Goal: Information Seeking & Learning: Find specific fact

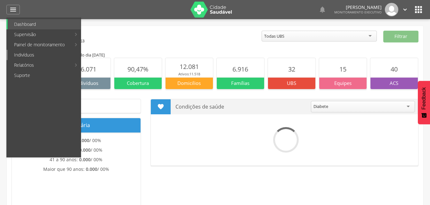
click at [29, 53] on link "Indivíduos" at bounding box center [44, 55] width 73 height 10
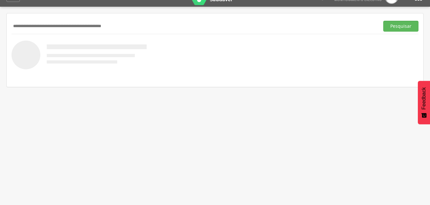
scroll to position [19, 0]
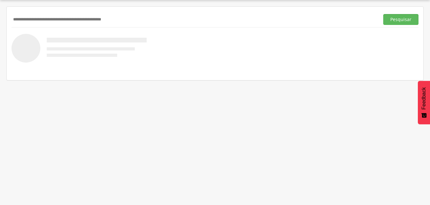
click at [39, 26] on div "Pesquisar" at bounding box center [215, 20] width 407 height 16
click at [40, 18] on input "text" at bounding box center [194, 19] width 365 height 11
type input "**********"
click at [391, 19] on button "Pesquisar" at bounding box center [400, 19] width 35 height 11
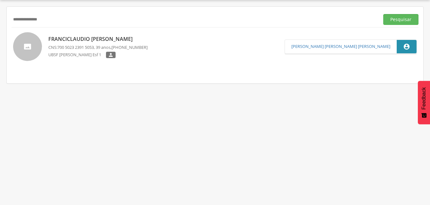
click at [99, 41] on p "Franciclaudio [PERSON_NAME]" at bounding box center [97, 39] width 99 height 7
type input "**********"
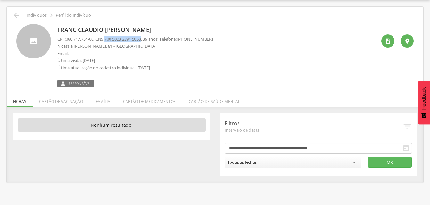
drag, startPoint x: 108, startPoint y: 38, endPoint x: 146, endPoint y: 40, distance: 38.4
click at [146, 40] on p "CPF: 066.717.754-00 , CNS: [PHONE_NUMBER] , 39 anos, Telefone: [PHONE_NUMBER]" at bounding box center [134, 39] width 155 height 6
drag, startPoint x: 146, startPoint y: 40, endPoint x: 139, endPoint y: 38, distance: 7.5
copy p "700 5023 2391 5053"
click at [16, 17] on icon "" at bounding box center [16, 16] width 8 height 8
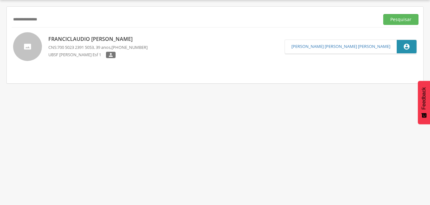
click at [58, 26] on div "**********" at bounding box center [215, 20] width 407 height 16
click at [53, 20] on input "**********" at bounding box center [194, 19] width 365 height 11
click at [395, 22] on button "Pesquisar" at bounding box center [400, 19] width 35 height 11
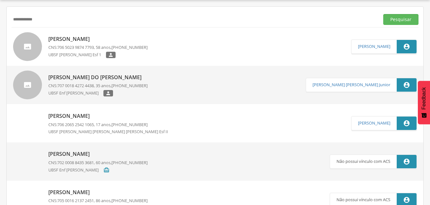
click at [75, 42] on p "[PERSON_NAME]" at bounding box center [97, 39] width 99 height 7
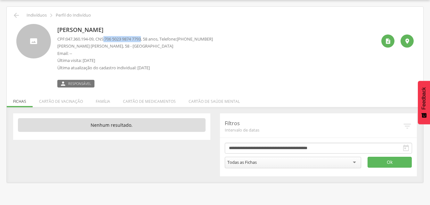
drag, startPoint x: 107, startPoint y: 38, endPoint x: 147, endPoint y: 37, distance: 40.3
click at [147, 37] on p "CPF: 047.360.194-09 , CNS: [PHONE_NUMBER] , 58 anos, Telefone: [PHONE_NUMBER]" at bounding box center [134, 39] width 155 height 6
drag, startPoint x: 147, startPoint y: 37, endPoint x: 142, endPoint y: 36, distance: 5.2
click at [182, 23] on div "[PERSON_NAME] CPF: 047.360.194-09 , CNS: [PHONE_NUMBER] , 58 anos, Telefone: [P…" at bounding box center [215, 53] width 407 height 68
click at [17, 16] on icon "" at bounding box center [16, 16] width 8 height 8
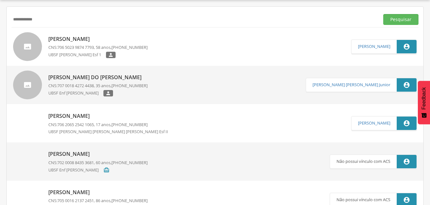
click at [47, 21] on input "**********" at bounding box center [194, 19] width 365 height 11
type input "*"
click at [393, 20] on button "Pesquisar" at bounding box center [400, 19] width 35 height 11
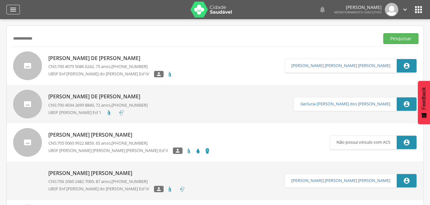
click at [11, 9] on icon "" at bounding box center [13, 10] width 8 height 8
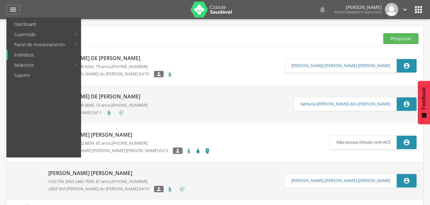
click at [26, 54] on link "Indivíduos" at bounding box center [44, 55] width 73 height 10
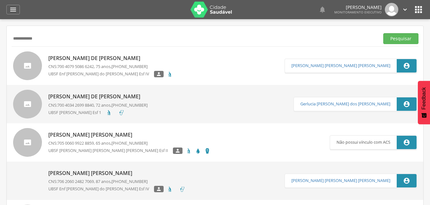
click at [45, 38] on input "**********" at bounding box center [194, 38] width 365 height 11
type input "*"
click at [16, 39] on input "text" at bounding box center [194, 38] width 365 height 11
drag, startPoint x: 399, startPoint y: 39, endPoint x: 390, endPoint y: 44, distance: 9.7
click at [399, 39] on button "Pesquisar" at bounding box center [400, 38] width 35 height 11
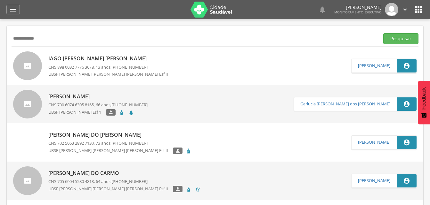
click at [53, 39] on input "**********" at bounding box center [194, 38] width 365 height 11
type input "*"
click at [400, 37] on button "Pesquisar" at bounding box center [400, 38] width 35 height 11
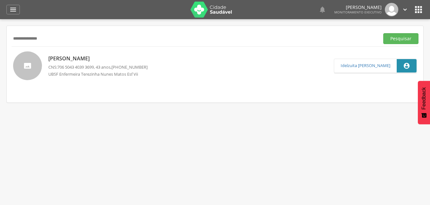
click at [81, 58] on p "[PERSON_NAME]" at bounding box center [97, 58] width 99 height 7
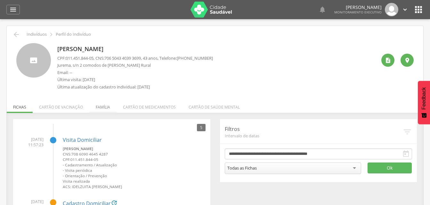
click at [102, 108] on li "Família" at bounding box center [102, 105] width 27 height 15
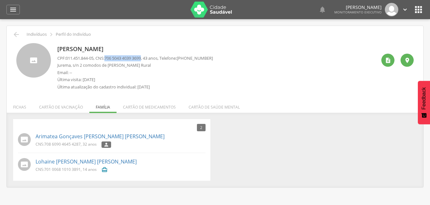
drag, startPoint x: 108, startPoint y: 58, endPoint x: 146, endPoint y: 58, distance: 38.1
click at [146, 58] on p "CPF: 011.451.844-05 , CNS: [PHONE_NUMBER] , 43 anos, Telefone: [PHONE_NUMBER]" at bounding box center [134, 58] width 155 height 6
drag, startPoint x: 146, startPoint y: 58, endPoint x: 141, endPoint y: 57, distance: 5.2
copy span "706 5043 4039 3699"
click at [46, 146] on span "708 6090 4645 4287" at bounding box center [62, 144] width 36 height 5
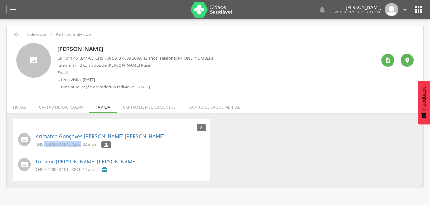
drag, startPoint x: 44, startPoint y: 145, endPoint x: 81, endPoint y: 150, distance: 36.8
click at [81, 150] on li "Arimatea Gonçaves [PERSON_NAME] [PERSON_NAME] CNS: 708 6090 4645 4287 , 32 anos…" at bounding box center [111, 142] width 187 height 22
drag, startPoint x: 81, startPoint y: 150, endPoint x: 67, endPoint y: 144, distance: 15.2
copy p "708 6090 4645 4287"
click at [13, 34] on icon "" at bounding box center [16, 35] width 8 height 8
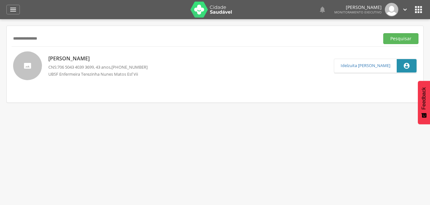
click at [56, 39] on input "**********" at bounding box center [194, 38] width 365 height 11
type input "*"
click at [393, 38] on button "Pesquisar" at bounding box center [400, 38] width 35 height 11
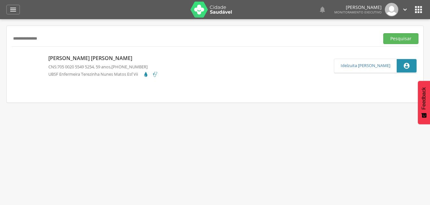
click at [82, 63] on div "[PERSON_NAME] [PERSON_NAME] CNS: 705 0020 5549 5254 , 59 anos, [PHONE_NUMBER] U…" at bounding box center [103, 66] width 110 height 26
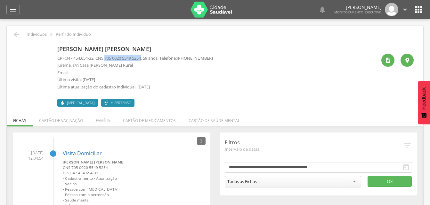
drag, startPoint x: 108, startPoint y: 58, endPoint x: 146, endPoint y: 59, distance: 38.7
click at [146, 59] on p "CPF: 047.454.654-32 , CNS: [PHONE_NUMBER] , 59 anos, Telefone: [PHONE_NUMBER]" at bounding box center [134, 58] width 155 height 6
drag, startPoint x: 146, startPoint y: 59, endPoint x: 139, endPoint y: 58, distance: 7.0
copy p "705 0020 5549 5254"
click at [102, 123] on li "Família" at bounding box center [102, 119] width 27 height 15
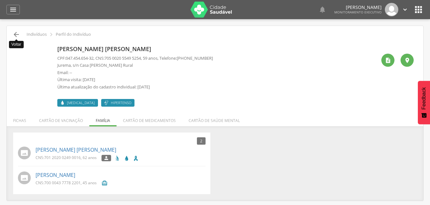
click at [18, 36] on icon "" at bounding box center [16, 35] width 8 height 8
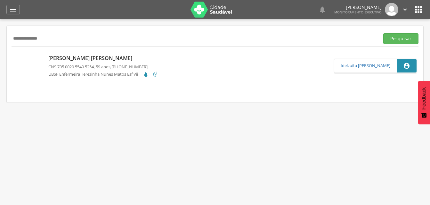
click at [54, 40] on input "**********" at bounding box center [194, 38] width 365 height 11
click at [383, 33] on button "Pesquisar" at bounding box center [400, 38] width 35 height 11
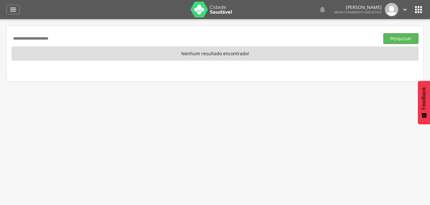
click at [16, 38] on input "**********" at bounding box center [194, 38] width 365 height 11
type input "**********"
click at [402, 41] on button "Pesquisar" at bounding box center [400, 38] width 35 height 11
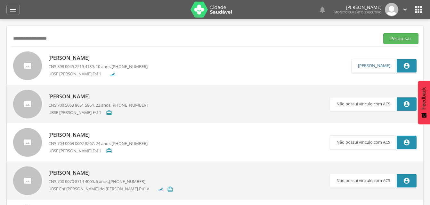
click at [77, 57] on p "[PERSON_NAME]" at bounding box center [97, 57] width 99 height 7
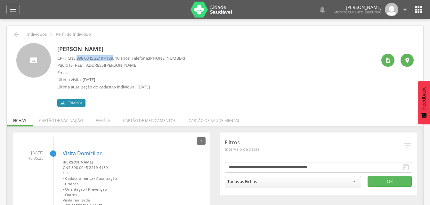
drag, startPoint x: 78, startPoint y: 59, endPoint x: 118, endPoint y: 59, distance: 39.7
click at [118, 59] on p "CPF: , CNS: [PHONE_NUMBER] , 10 anos, Telefone: [PHONE_NUMBER]" at bounding box center [121, 58] width 128 height 6
drag, startPoint x: 118, startPoint y: 59, endPoint x: 110, endPoint y: 59, distance: 8.0
copy p "898 0045 2219 4139"
click at [100, 121] on li "Família" at bounding box center [102, 119] width 27 height 15
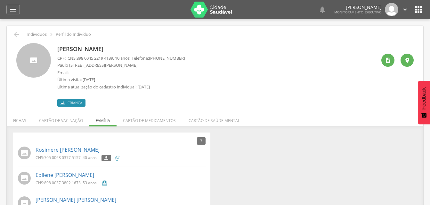
drag, startPoint x: 14, startPoint y: 7, endPoint x: 7, endPoint y: 41, distance: 34.9
click at [14, 7] on icon "" at bounding box center [13, 10] width 8 height 8
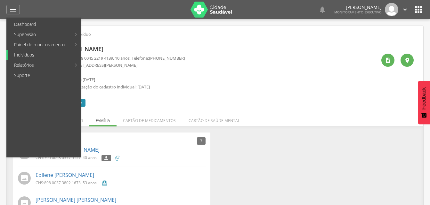
click at [27, 57] on link "Indivíduos" at bounding box center [44, 55] width 73 height 10
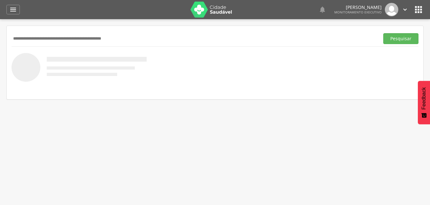
click at [45, 43] on input "text" at bounding box center [194, 38] width 365 height 11
click at [401, 40] on button "Pesquisar" at bounding box center [400, 38] width 35 height 11
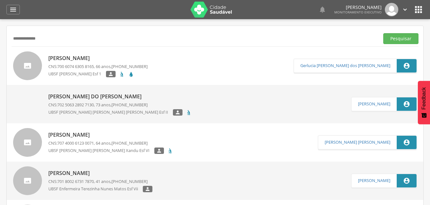
click at [43, 41] on input "**********" at bounding box center [194, 38] width 365 height 11
type input "*"
click at [391, 39] on button "Pesquisar" at bounding box center [400, 38] width 35 height 11
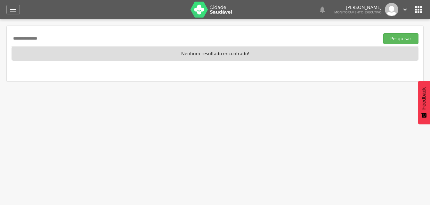
click at [64, 38] on input "**********" at bounding box center [194, 38] width 365 height 11
type input "*"
click at [38, 39] on input "text" at bounding box center [194, 38] width 365 height 11
click at [49, 37] on input "**********" at bounding box center [194, 38] width 365 height 11
type input "*"
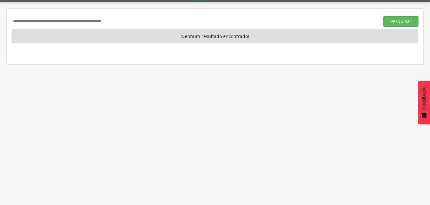
scroll to position [19, 0]
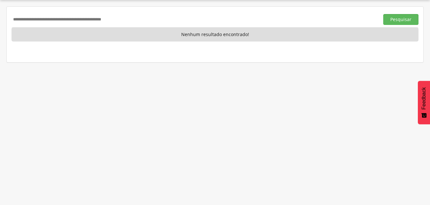
click at [34, 20] on input "text" at bounding box center [194, 19] width 365 height 11
click at [406, 19] on button "Pesquisar" at bounding box center [400, 19] width 35 height 11
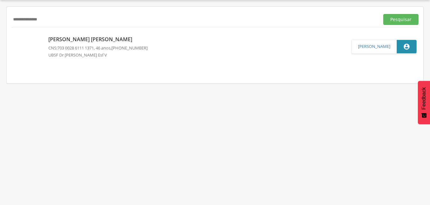
click at [100, 43] on div "[PERSON_NAME] [PERSON_NAME] CNS: 703 0028 6111 1371 , 46 anos, [PHONE_NUMBER] U…" at bounding box center [97, 47] width 99 height 26
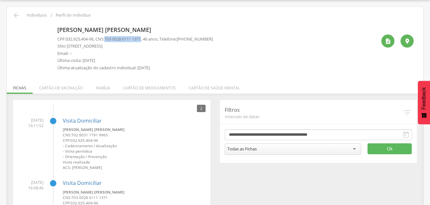
drag, startPoint x: 108, startPoint y: 38, endPoint x: 147, endPoint y: 38, distance: 39.3
click at [147, 38] on p "CPF: 032.925.404-96 , CNS: [PHONE_NUMBER] , 46 anos, Telefone: [PHONE_NUMBER]" at bounding box center [134, 39] width 155 height 6
drag, startPoint x: 147, startPoint y: 38, endPoint x: 136, endPoint y: 37, distance: 10.9
copy p "703 0028 6111 1371"
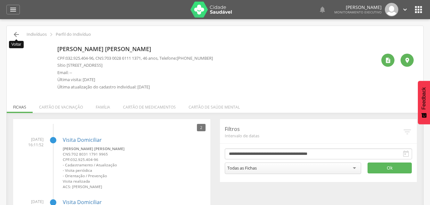
click at [17, 34] on icon "" at bounding box center [16, 35] width 8 height 8
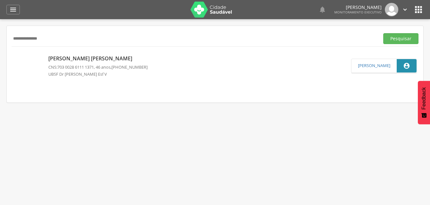
scroll to position [19, 0]
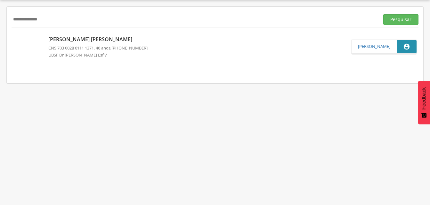
click at [54, 20] on input "**********" at bounding box center [194, 19] width 365 height 11
type input "*"
click at [399, 20] on button "Pesquisar" at bounding box center [400, 19] width 35 height 11
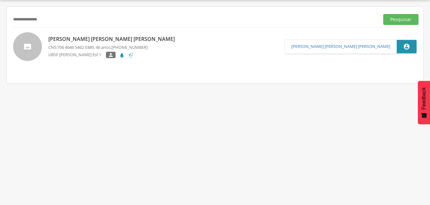
click at [59, 46] on span "706 4046 5462 0389" at bounding box center [75, 47] width 36 height 6
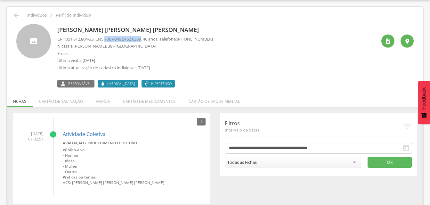
drag, startPoint x: 109, startPoint y: 38, endPoint x: 147, endPoint y: 37, distance: 38.4
click at [141, 37] on span "706 4046 5462 0389" at bounding box center [122, 39] width 36 height 6
drag, startPoint x: 147, startPoint y: 37, endPoint x: 137, endPoint y: 37, distance: 9.9
copy span "706 4046 5462 0389"
click at [17, 15] on icon "" at bounding box center [16, 16] width 8 height 8
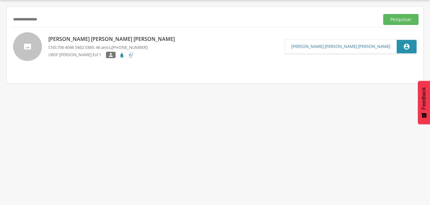
click at [60, 24] on input "**********" at bounding box center [194, 19] width 365 height 11
type input "*"
click at [395, 19] on button "Pesquisar" at bounding box center [400, 19] width 35 height 11
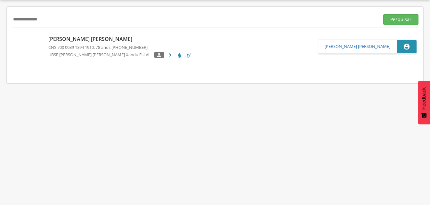
click at [69, 42] on p "[PERSON_NAME] [PERSON_NAME]" at bounding box center [119, 39] width 143 height 7
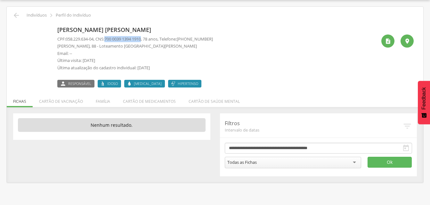
drag, startPoint x: 108, startPoint y: 38, endPoint x: 146, endPoint y: 39, distance: 38.7
click at [146, 39] on p "CPF: 058.229.634-04 , CNS: [PHONE_NUMBER] , 78 anos, Telefone: [PHONE_NUMBER]" at bounding box center [134, 39] width 155 height 6
drag, startPoint x: 146, startPoint y: 39, endPoint x: 140, endPoint y: 39, distance: 6.1
copy p "700 0039 1394 1910"
click at [16, 15] on icon "" at bounding box center [16, 16] width 8 height 8
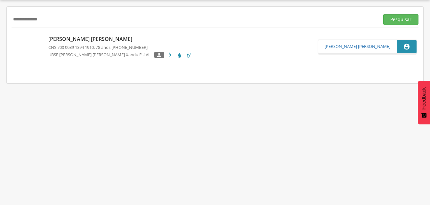
click at [61, 18] on input "**********" at bounding box center [194, 19] width 365 height 11
type input "*"
drag, startPoint x: 396, startPoint y: 17, endPoint x: 393, endPoint y: 19, distance: 3.3
click at [396, 17] on button "Pesquisar" at bounding box center [400, 19] width 35 height 11
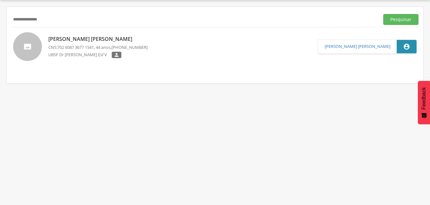
click at [82, 40] on p "[PERSON_NAME] [PERSON_NAME]" at bounding box center [97, 39] width 99 height 7
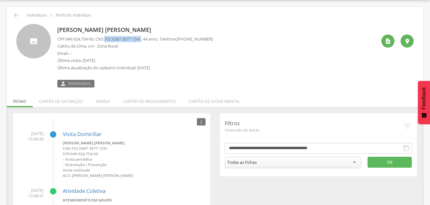
drag, startPoint x: 108, startPoint y: 38, endPoint x: 148, endPoint y: 38, distance: 39.7
click at [148, 38] on p "CPF: 049.924.754-00 , CNS: [PHONE_NUMBER] , 44 anos, Telefone: [PHONE_NUMBER]" at bounding box center [134, 39] width 155 height 6
drag, startPoint x: 148, startPoint y: 38, endPoint x: 142, endPoint y: 39, distance: 6.2
copy p "702 6087 3677 1541"
click at [98, 104] on li "Família" at bounding box center [102, 99] width 27 height 15
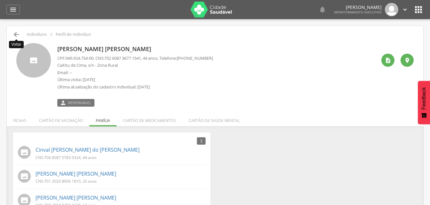
click at [16, 34] on icon "" at bounding box center [16, 35] width 8 height 8
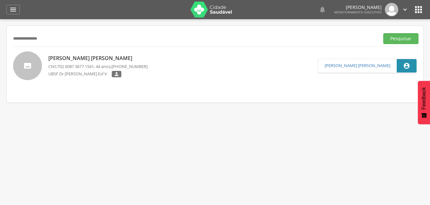
scroll to position [19, 0]
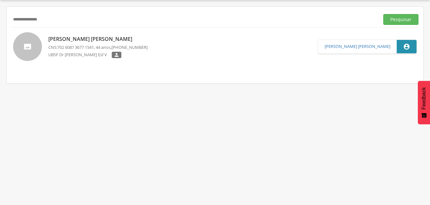
click at [57, 17] on input "**********" at bounding box center [194, 19] width 365 height 11
type input "*"
click at [44, 19] on input "text" at bounding box center [194, 19] width 365 height 11
click at [402, 21] on button "Pesquisar" at bounding box center [400, 19] width 35 height 11
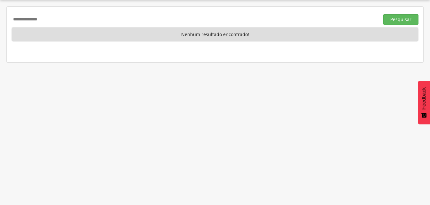
click at [54, 22] on input "**********" at bounding box center [194, 19] width 365 height 11
type input "*"
click at [24, 20] on input "text" at bounding box center [194, 19] width 365 height 11
click at [21, 23] on input "text" at bounding box center [194, 19] width 365 height 11
click at [405, 22] on button "Pesquisar" at bounding box center [400, 19] width 35 height 11
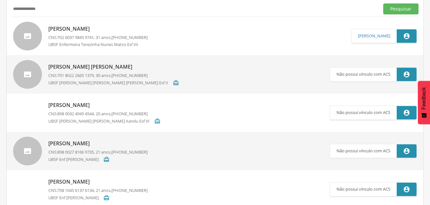
scroll to position [0, 0]
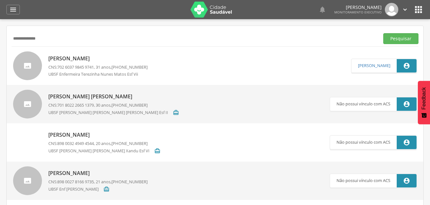
click at [18, 39] on input "**********" at bounding box center [194, 38] width 365 height 11
type input "**********"
click at [390, 38] on button "Pesquisar" at bounding box center [400, 38] width 35 height 11
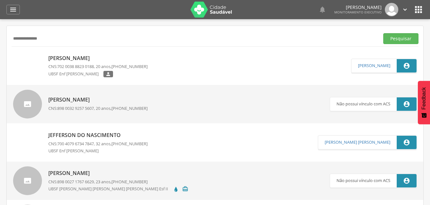
click at [74, 59] on p "[PERSON_NAME]" at bounding box center [97, 58] width 99 height 7
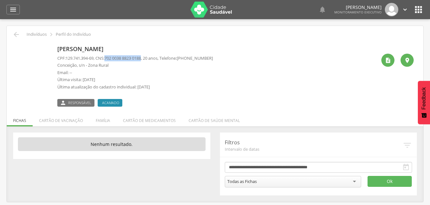
drag, startPoint x: 109, startPoint y: 58, endPoint x: 147, endPoint y: 58, distance: 38.1
click at [141, 58] on span "702 0038 8823 0188" at bounding box center [122, 58] width 36 height 6
drag, startPoint x: 147, startPoint y: 58, endPoint x: 134, endPoint y: 58, distance: 13.1
copy span "702 0038 8823 0188"
click at [99, 121] on li "Família" at bounding box center [102, 119] width 27 height 15
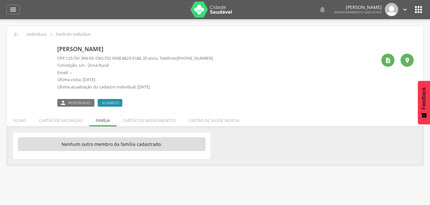
click at [102, 123] on ul "Fichas Cartão de vacinação Família Cartão de medicamentos Cartão de saúde mental" at bounding box center [215, 120] width 416 height 5
click at [14, 10] on icon "" at bounding box center [13, 10] width 8 height 8
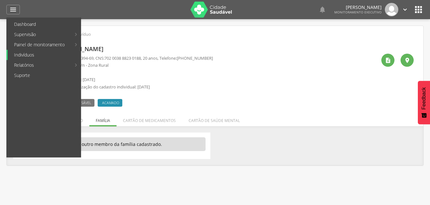
click at [22, 55] on link "Indivíduos" at bounding box center [44, 55] width 73 height 10
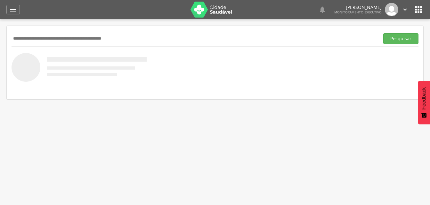
click at [24, 33] on div "Pesquisar" at bounding box center [215, 39] width 407 height 16
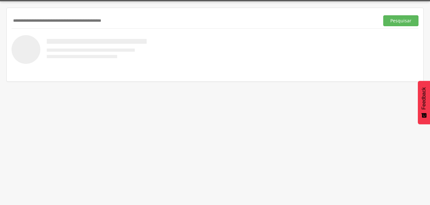
scroll to position [19, 0]
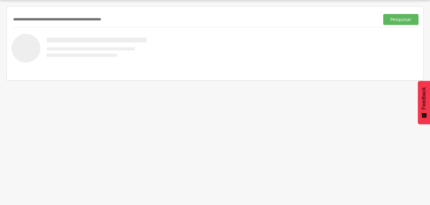
click at [34, 22] on input "text" at bounding box center [194, 19] width 365 height 11
click at [392, 19] on button "Pesquisar" at bounding box center [400, 19] width 35 height 11
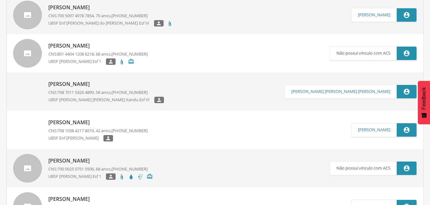
scroll to position [243, 0]
click at [69, 125] on p "[PERSON_NAME]" at bounding box center [97, 122] width 99 height 7
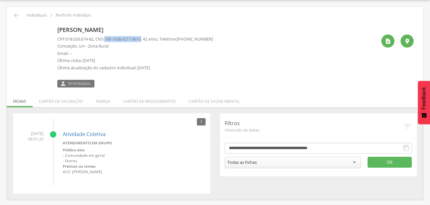
drag, startPoint x: 108, startPoint y: 38, endPoint x: 147, endPoint y: 41, distance: 39.5
click at [147, 41] on p "CPF: 018.026.674-82 , CNS: [PHONE_NUMBER] , 42 anos, Telefone: [PHONE_NUMBER]" at bounding box center [134, 39] width 155 height 6
drag, startPoint x: 147, startPoint y: 41, endPoint x: 130, endPoint y: 39, distance: 17.5
click at [103, 104] on li "Família" at bounding box center [102, 99] width 27 height 15
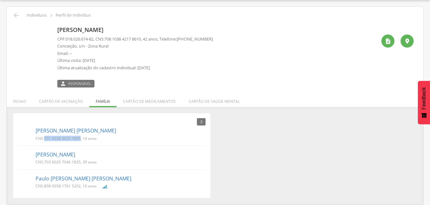
drag, startPoint x: 44, startPoint y: 137, endPoint x: 80, endPoint y: 138, distance: 36.2
click at [80, 138] on p "CNS: 701 0038 3655 1899 , 14 anos" at bounding box center [66, 138] width 61 height 5
drag, startPoint x: 80, startPoint y: 138, endPoint x: 64, endPoint y: 138, distance: 16.6
click at [16, 16] on icon "" at bounding box center [16, 16] width 8 height 8
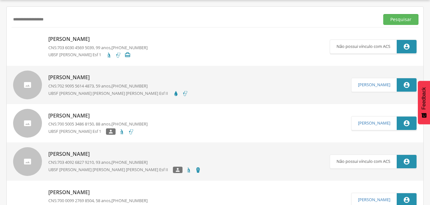
click at [54, 20] on input "**********" at bounding box center [194, 19] width 365 height 11
type input "*"
click at [393, 20] on button "Pesquisar" at bounding box center [400, 19] width 35 height 11
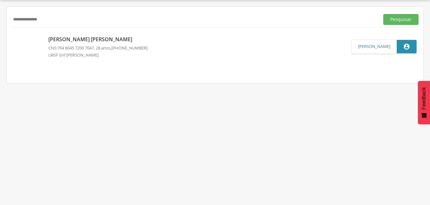
click at [63, 41] on p "[PERSON_NAME] [PERSON_NAME]" at bounding box center [97, 39] width 99 height 7
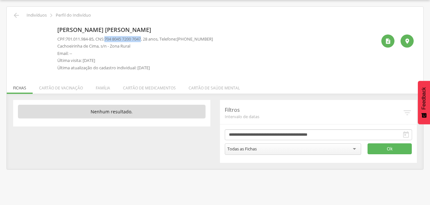
drag, startPoint x: 109, startPoint y: 38, endPoint x: 147, endPoint y: 41, distance: 38.8
click at [141, 41] on span "704 8045 7200 7047" at bounding box center [122, 39] width 36 height 6
drag, startPoint x: 147, startPoint y: 41, endPoint x: 139, endPoint y: 37, distance: 8.9
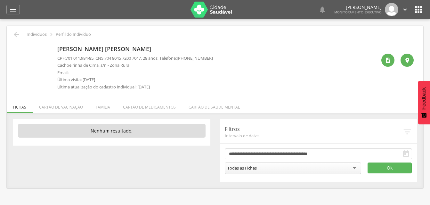
drag, startPoint x: 104, startPoint y: 109, endPoint x: 73, endPoint y: 121, distance: 33.5
click at [104, 108] on li "Família" at bounding box center [102, 105] width 27 height 15
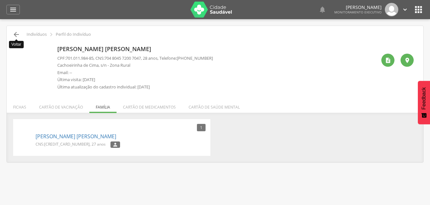
click at [15, 32] on icon "" at bounding box center [16, 35] width 8 height 8
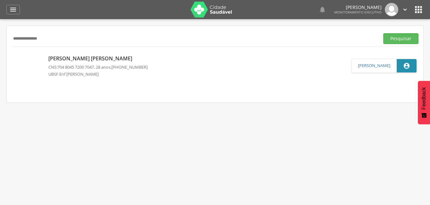
scroll to position [19, 0]
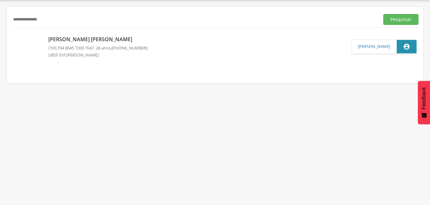
click at [57, 22] on input "**********" at bounding box center [194, 19] width 365 height 11
type input "*"
click at [14, 20] on input "text" at bounding box center [194, 19] width 365 height 11
click at [25, 18] on input "text" at bounding box center [194, 19] width 365 height 11
click at [391, 20] on button "Pesquisar" at bounding box center [400, 19] width 35 height 11
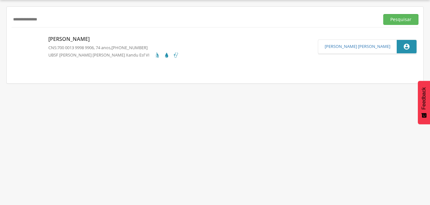
click at [74, 43] on p "[PERSON_NAME]" at bounding box center [113, 39] width 130 height 7
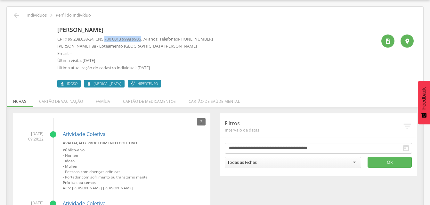
drag, startPoint x: 108, startPoint y: 38, endPoint x: 147, endPoint y: 38, distance: 39.7
click at [147, 38] on p "CPF: 199.238.638-24 , CNS: [PHONE_NUMBER] , 74 anos, Telefone: [PHONE_NUMBER]" at bounding box center [134, 39] width 155 height 6
drag, startPoint x: 147, startPoint y: 38, endPoint x: 135, endPoint y: 38, distance: 12.5
click at [17, 14] on icon "" at bounding box center [16, 16] width 8 height 8
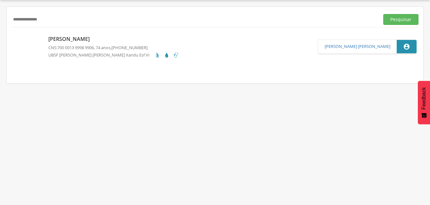
click at [55, 22] on input "**********" at bounding box center [194, 19] width 365 height 11
type input "*"
click at [18, 20] on input "text" at bounding box center [194, 19] width 365 height 11
click at [17, 19] on input "text" at bounding box center [194, 19] width 365 height 11
click at [25, 15] on input "text" at bounding box center [194, 19] width 365 height 11
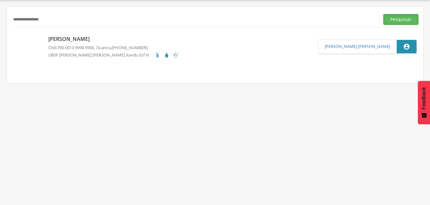
drag, startPoint x: 402, startPoint y: 20, endPoint x: 281, endPoint y: 34, distance: 121.7
click at [402, 20] on button "Pesquisar" at bounding box center [400, 19] width 35 height 11
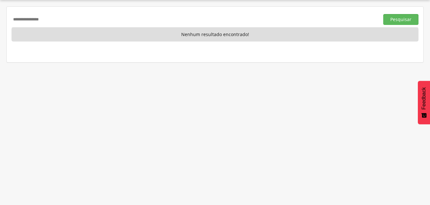
click at [67, 21] on input "**********" at bounding box center [194, 19] width 365 height 11
type input "*"
click at [13, 19] on input "text" at bounding box center [194, 19] width 365 height 11
click at [397, 19] on button "Pesquisar" at bounding box center [400, 19] width 35 height 11
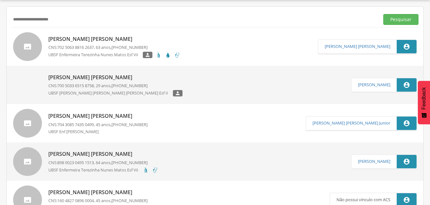
click at [70, 39] on p "[PERSON_NAME] [PERSON_NAME]" at bounding box center [114, 39] width 132 height 7
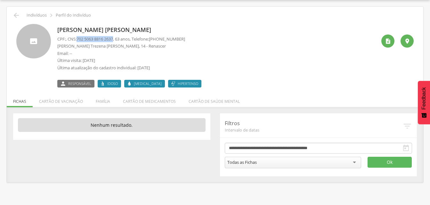
drag, startPoint x: 78, startPoint y: 39, endPoint x: 117, endPoint y: 41, distance: 39.7
click at [117, 41] on p "CPF: , CNS: [PHONE_NUMBER] , 63 anos, Telefone: [PHONE_NUMBER]" at bounding box center [121, 39] width 128 height 6
drag, startPoint x: 117, startPoint y: 41, endPoint x: 105, endPoint y: 36, distance: 13.4
click at [16, 14] on icon "" at bounding box center [16, 16] width 8 height 8
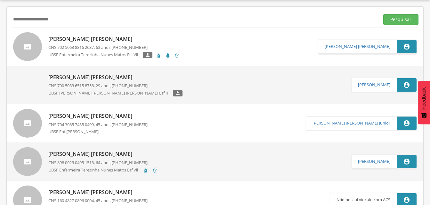
click at [60, 18] on input "**********" at bounding box center [194, 19] width 365 height 11
type input "*"
click at [392, 21] on button "Pesquisar" at bounding box center [400, 19] width 35 height 11
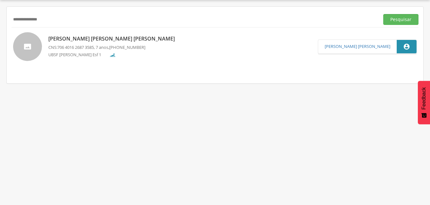
click at [90, 43] on p "[PERSON_NAME] [PERSON_NAME] [PERSON_NAME]" at bounding box center [113, 38] width 130 height 7
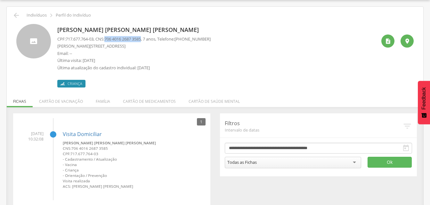
drag, startPoint x: 107, startPoint y: 39, endPoint x: 147, endPoint y: 37, distance: 40.0
click at [147, 37] on p "CPF: 717.677.764-03 , CNS: [PHONE_NUMBER] , 7 anos, Telefone: [PHONE_NUMBER]" at bounding box center [133, 39] width 153 height 6
drag, startPoint x: 147, startPoint y: 37, endPoint x: 138, endPoint y: 39, distance: 10.2
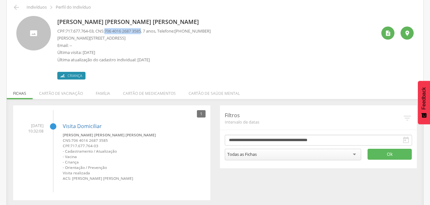
scroll to position [29, 0]
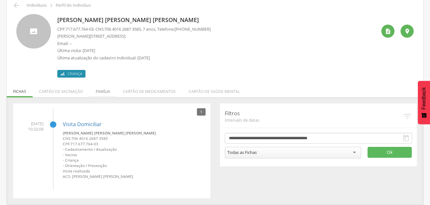
click at [103, 93] on li "Família" at bounding box center [102, 90] width 27 height 15
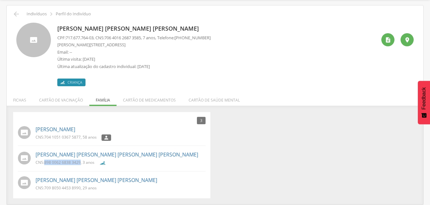
drag, startPoint x: 43, startPoint y: 162, endPoint x: 81, endPoint y: 163, distance: 37.7
click at [81, 163] on p "CNS: 898 0062 6838 3429 , 3 anos" at bounding box center [65, 162] width 59 height 5
drag, startPoint x: 81, startPoint y: 163, endPoint x: 77, endPoint y: 163, distance: 4.2
drag, startPoint x: 44, startPoint y: 186, endPoint x: 81, endPoint y: 187, distance: 36.8
click at [81, 187] on p "CNS: 709 8050 4453 8990 , 29 anos" at bounding box center [66, 188] width 61 height 5
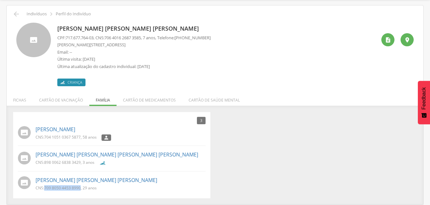
drag, startPoint x: 81, startPoint y: 187, endPoint x: 75, endPoint y: 187, distance: 6.1
click at [156, 123] on div "3 Nenhum outro membro da família cadastrado. [PERSON_NAME] CNS: 704 1051 0367 5…" at bounding box center [111, 155] width 197 height 86
drag, startPoint x: 44, startPoint y: 136, endPoint x: 80, endPoint y: 137, distance: 36.1
click at [80, 137] on p "CNS: 704 1051 0367 5877 , 58 anos" at bounding box center [66, 137] width 61 height 5
drag, startPoint x: 80, startPoint y: 137, endPoint x: 70, endPoint y: 136, distance: 9.6
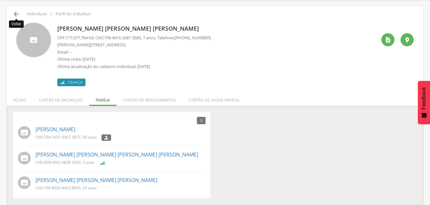
click at [17, 14] on icon "" at bounding box center [16, 14] width 8 height 8
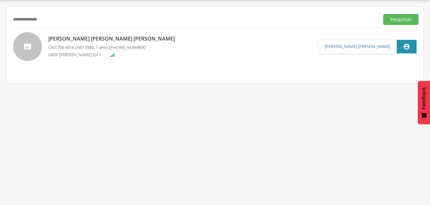
scroll to position [19, 0]
click at [60, 23] on input "**********" at bounding box center [194, 19] width 365 height 11
type input "*"
click at [18, 20] on input "text" at bounding box center [194, 19] width 365 height 11
click at [25, 14] on input "text" at bounding box center [194, 19] width 365 height 11
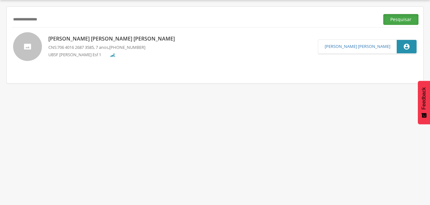
drag, startPoint x: 398, startPoint y: 17, endPoint x: 195, endPoint y: 76, distance: 210.7
click at [396, 17] on button "Pesquisar" at bounding box center [400, 19] width 35 height 11
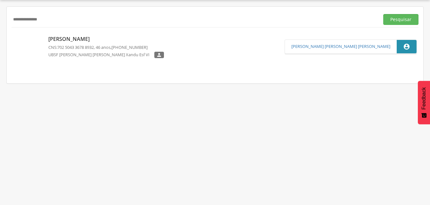
click at [81, 43] on div "[PERSON_NAME] CNS: 702 5043 3678 8932 , 46 anos, [PHONE_NUMBER] UBSF [PERSON_NA…" at bounding box center [105, 47] width 115 height 27
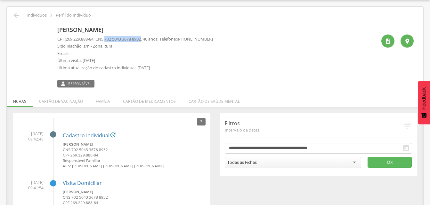
drag, startPoint x: 108, startPoint y: 38, endPoint x: 147, endPoint y: 41, distance: 38.9
click at [147, 41] on p "CPF: 269.229.888-84 , CNS: [PHONE_NUMBER] , 46 anos, Telefone: [PHONE_NUMBER]" at bounding box center [134, 39] width 155 height 6
drag, startPoint x: 147, startPoint y: 41, endPoint x: 138, endPoint y: 38, distance: 9.4
click at [105, 101] on li "Família" at bounding box center [102, 99] width 27 height 15
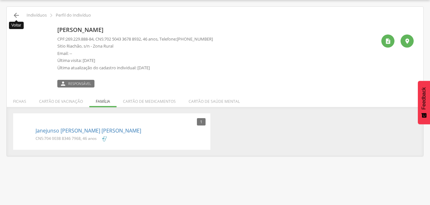
click at [16, 15] on icon "" at bounding box center [16, 16] width 8 height 8
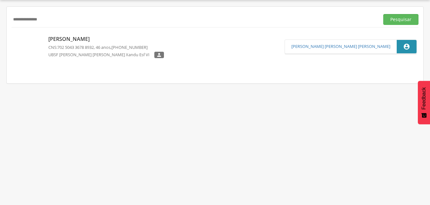
drag, startPoint x: 60, startPoint y: 19, endPoint x: 52, endPoint y: 19, distance: 7.4
click at [58, 19] on input "**********" at bounding box center [194, 19] width 365 height 11
type input "*"
click at [16, 20] on input "text" at bounding box center [194, 19] width 365 height 11
click at [386, 20] on button "Pesquisar" at bounding box center [400, 19] width 35 height 11
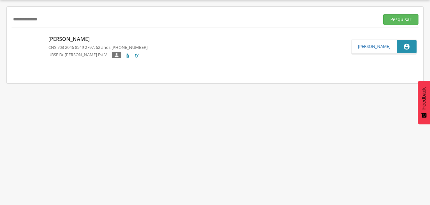
click at [84, 43] on div "[PERSON_NAME] CNS: 703 2046 8549 2797 , 62 anos, [PHONE_NUMBER] UBSF Dr [PERSON…" at bounding box center [97, 47] width 99 height 27
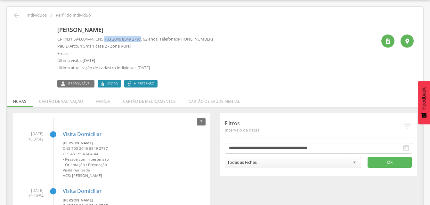
drag, startPoint x: 109, startPoint y: 38, endPoint x: 147, endPoint y: 41, distance: 38.8
click at [141, 41] on span "703 2046 8549 2797" at bounding box center [122, 39] width 36 height 6
drag, startPoint x: 147, startPoint y: 41, endPoint x: 136, endPoint y: 40, distance: 11.6
click at [16, 16] on icon "" at bounding box center [16, 16] width 8 height 8
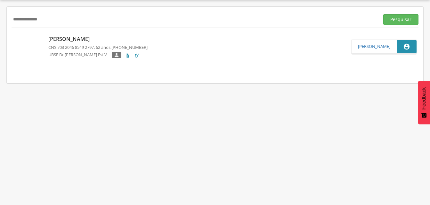
click at [50, 20] on input "**********" at bounding box center [194, 19] width 365 height 11
type input "*"
click at [23, 18] on input "text" at bounding box center [194, 19] width 365 height 11
click at [395, 19] on button "Pesquisar" at bounding box center [400, 19] width 35 height 11
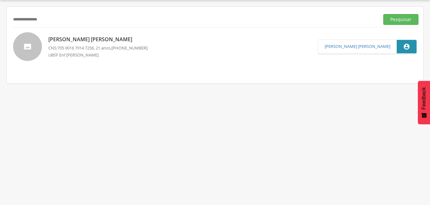
click at [100, 41] on p "[PERSON_NAME] [PERSON_NAME]" at bounding box center [97, 39] width 99 height 7
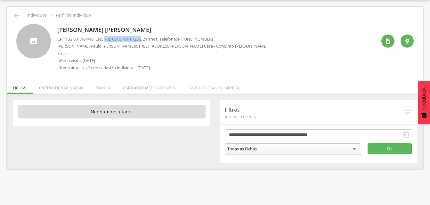
drag, startPoint x: 108, startPoint y: 39, endPoint x: 146, endPoint y: 39, distance: 38.1
click at [146, 39] on p "CPF: 132.301.164-10 , CNS: [PHONE_NUMBER] , 21 anos, Telefone: [PHONE_NUMBER]" at bounding box center [162, 39] width 210 height 6
drag, startPoint x: 146, startPoint y: 39, endPoint x: 140, endPoint y: 39, distance: 6.4
click at [103, 91] on li "Família" at bounding box center [102, 86] width 27 height 15
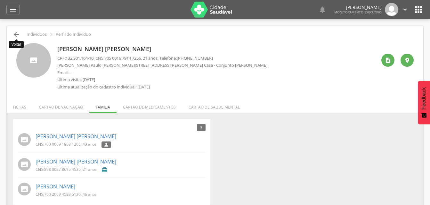
click at [17, 35] on icon "" at bounding box center [16, 35] width 8 height 8
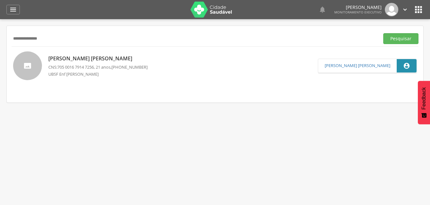
scroll to position [19, 0]
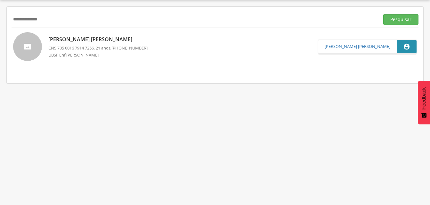
click at [59, 16] on input "**********" at bounding box center [194, 19] width 365 height 11
type input "*"
drag, startPoint x: 395, startPoint y: 19, endPoint x: 391, endPoint y: 20, distance: 4.3
click at [395, 19] on button "Pesquisar" at bounding box center [400, 19] width 35 height 11
click at [53, 40] on p "[PERSON_NAME] [PERSON_NAME]" at bounding box center [97, 39] width 99 height 7
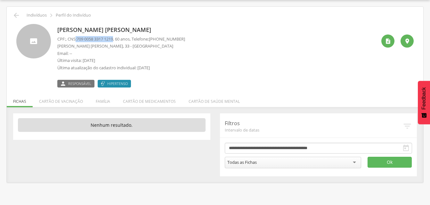
drag, startPoint x: 77, startPoint y: 39, endPoint x: 117, endPoint y: 38, distance: 40.0
click at [117, 38] on p "CPF: , CNS: [PHONE_NUMBER] , 60 anos, Telefone: [PHONE_NUMBER]" at bounding box center [121, 39] width 128 height 6
drag, startPoint x: 117, startPoint y: 38, endPoint x: 110, endPoint y: 39, distance: 7.5
click at [103, 102] on li "Família" at bounding box center [102, 99] width 27 height 15
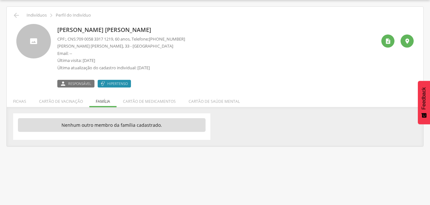
click at [103, 102] on ul "Fichas Cartão de vacinação Família Cartão de medicamentos Cartão de saúde mental" at bounding box center [215, 101] width 416 height 5
click at [19, 15] on icon "" at bounding box center [16, 16] width 8 height 8
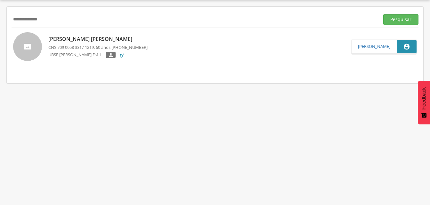
click at [65, 23] on input "**********" at bounding box center [194, 19] width 365 height 11
type input "*"
drag, startPoint x: 397, startPoint y: 20, endPoint x: 338, endPoint y: 36, distance: 60.6
click at [397, 20] on button "Pesquisar" at bounding box center [400, 19] width 35 height 11
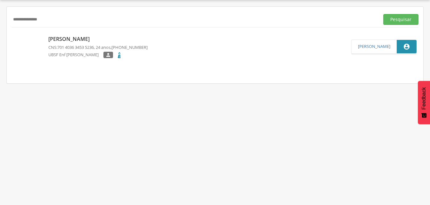
click at [71, 44] on span "701 4036 3453 5236" at bounding box center [75, 47] width 36 height 6
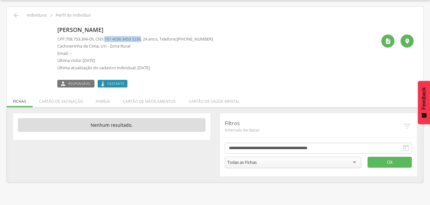
drag, startPoint x: 108, startPoint y: 38, endPoint x: 147, endPoint y: 40, distance: 39.1
click at [147, 40] on p "CPF: 708.753.394-09 , CNS: [PHONE_NUMBER] , 24 anos, Telefone: [PHONE_NUMBER]" at bounding box center [134, 39] width 155 height 6
drag, startPoint x: 147, startPoint y: 40, endPoint x: 139, endPoint y: 38, distance: 7.9
click at [15, 15] on icon "" at bounding box center [16, 16] width 8 height 8
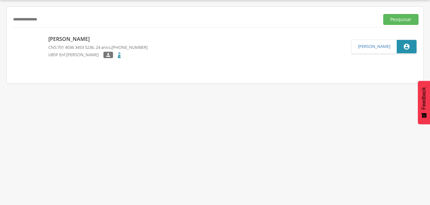
click at [58, 17] on input "**********" at bounding box center [194, 19] width 365 height 11
type input "*"
click at [398, 18] on button "Pesquisar" at bounding box center [400, 19] width 35 height 11
click at [90, 40] on p "Aparecida de [PERSON_NAME] [PERSON_NAME]" at bounding box center [110, 39] width 125 height 7
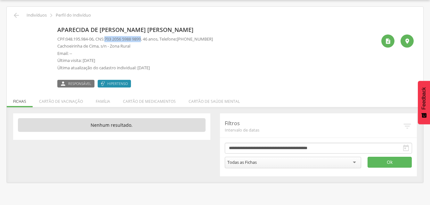
drag, startPoint x: 108, startPoint y: 38, endPoint x: 147, endPoint y: 41, distance: 38.5
click at [147, 41] on p "CPF: 048.195.984-06 , CNS: [PHONE_NUMBER] , 46 anos, Telefone: [PHONE_NUMBER]" at bounding box center [134, 39] width 155 height 6
drag, startPoint x: 147, startPoint y: 41, endPoint x: 135, endPoint y: 40, distance: 12.2
click at [14, 16] on icon "" at bounding box center [16, 16] width 8 height 8
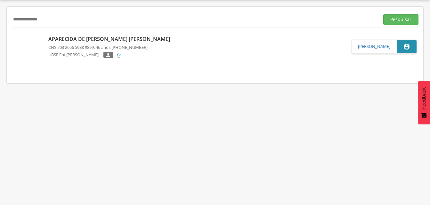
click at [56, 23] on input "**********" at bounding box center [194, 19] width 365 height 11
type input "*"
click at [395, 22] on button "Pesquisar" at bounding box center [400, 19] width 35 height 11
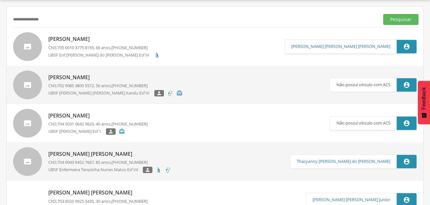
click at [102, 42] on p "[PERSON_NAME]" at bounding box center [104, 39] width 112 height 7
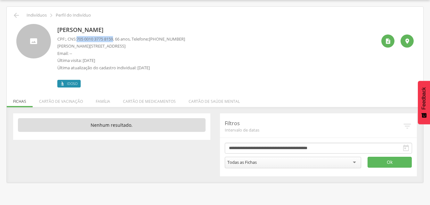
drag, startPoint x: 78, startPoint y: 38, endPoint x: 117, endPoint y: 40, distance: 39.4
click at [117, 40] on p "CPF: , CNS: [PHONE_NUMBER] , 66 anos, Telefone: [PHONE_NUMBER]" at bounding box center [121, 39] width 128 height 6
drag, startPoint x: 117, startPoint y: 40, endPoint x: 98, endPoint y: 39, distance: 19.9
click at [103, 101] on li "Família" at bounding box center [102, 99] width 27 height 15
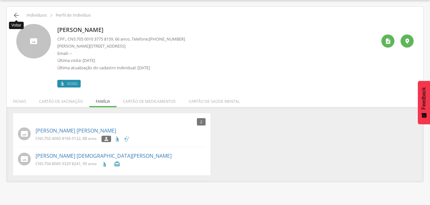
click at [18, 16] on icon "" at bounding box center [16, 16] width 8 height 8
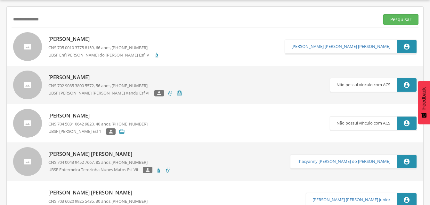
click at [63, 24] on input "**********" at bounding box center [194, 19] width 365 height 11
type input "*"
click at [397, 19] on button "Pesquisar" at bounding box center [400, 19] width 35 height 11
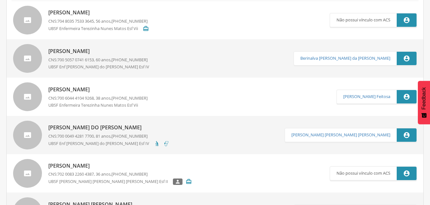
scroll to position [19, 0]
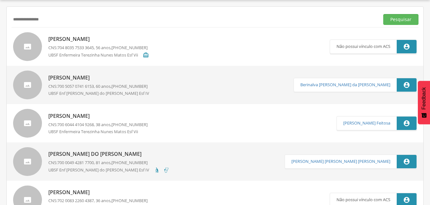
click at [66, 26] on div "**********" at bounding box center [215, 20] width 407 height 16
click at [67, 21] on input "**********" at bounding box center [194, 19] width 365 height 11
type input "*"
click at [396, 20] on button "Pesquisar" at bounding box center [400, 19] width 35 height 11
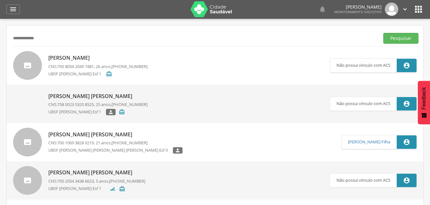
scroll to position [0, 0]
click at [48, 38] on input "**********" at bounding box center [194, 38] width 365 height 11
type input "*"
type input "**********"
drag, startPoint x: 407, startPoint y: 38, endPoint x: 310, endPoint y: 64, distance: 99.7
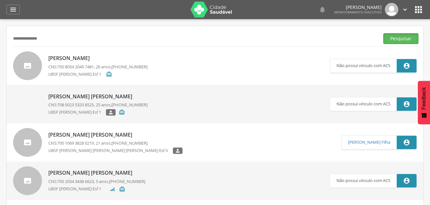
click at [407, 38] on button "Pesquisar" at bounding box center [400, 38] width 35 height 11
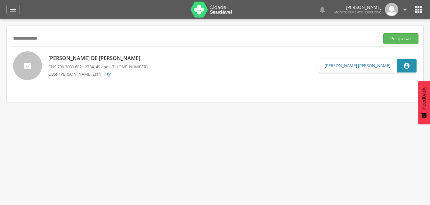
click at [87, 63] on div "[PERSON_NAME] de [PERSON_NAME] CNS: 700 3089 6821 2734 , 49 anos, [PHONE_NUMBER…" at bounding box center [97, 66] width 99 height 26
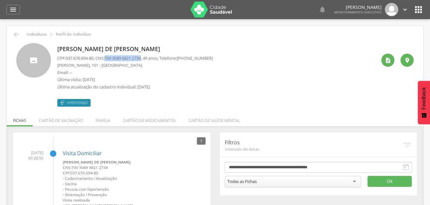
drag, startPoint x: 108, startPoint y: 57, endPoint x: 146, endPoint y: 60, distance: 38.5
click at [146, 60] on p "CPF: 037.676.694-80 , CNS: [PHONE_NUMBER] , 49 anos, Telefone: [PHONE_NUMBER]" at bounding box center [134, 58] width 155 height 6
drag, startPoint x: 146, startPoint y: 60, endPoint x: 132, endPoint y: 59, distance: 14.5
click at [11, 11] on icon "" at bounding box center [13, 10] width 8 height 8
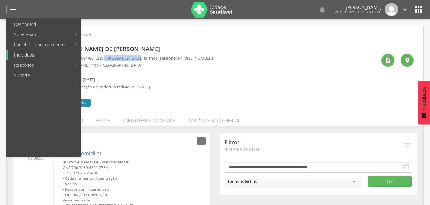
click at [16, 54] on link "Indivíduos" at bounding box center [44, 55] width 73 height 10
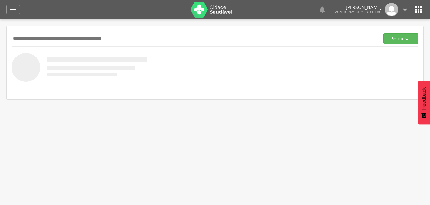
click at [32, 36] on input "text" at bounding box center [194, 38] width 365 height 11
type input "*"
type input "**********"
click at [395, 36] on button "Pesquisar" at bounding box center [400, 38] width 35 height 11
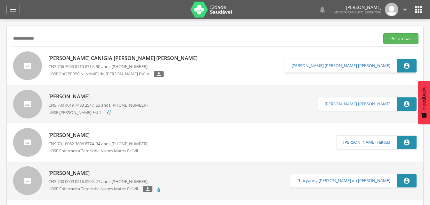
click at [85, 98] on p "[PERSON_NAME]" at bounding box center [97, 96] width 99 height 7
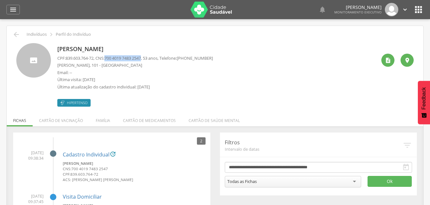
drag, startPoint x: 109, startPoint y: 58, endPoint x: 147, endPoint y: 58, distance: 38.1
click at [141, 58] on span "700 4019 7483 2547" at bounding box center [122, 58] width 36 height 6
drag, startPoint x: 147, startPoint y: 58, endPoint x: 143, endPoint y: 59, distance: 3.6
drag, startPoint x: 12, startPoint y: 8, endPoint x: 11, endPoint y: 19, distance: 11.3
click at [12, 8] on icon "" at bounding box center [13, 10] width 8 height 8
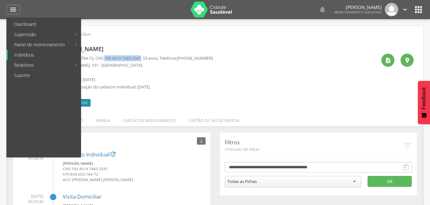
click at [21, 56] on link "Indivíduos" at bounding box center [44, 55] width 73 height 10
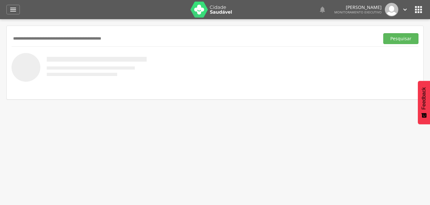
click at [59, 43] on input "text" at bounding box center [194, 38] width 365 height 11
click at [398, 39] on button "Pesquisar" at bounding box center [400, 38] width 35 height 11
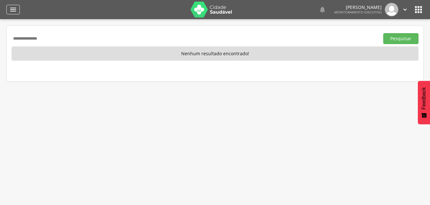
click at [9, 11] on div "" at bounding box center [12, 10] width 13 height 10
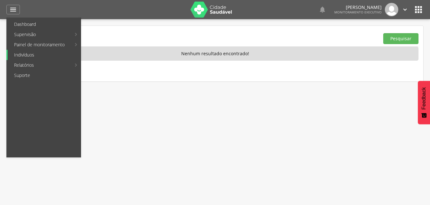
click at [21, 54] on link "Indivíduos" at bounding box center [44, 55] width 73 height 10
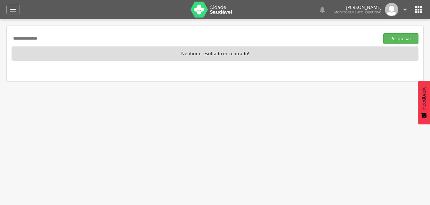
click at [55, 41] on input "**********" at bounding box center [194, 38] width 365 height 11
type input "*"
click at [404, 38] on button "Pesquisar" at bounding box center [400, 38] width 35 height 11
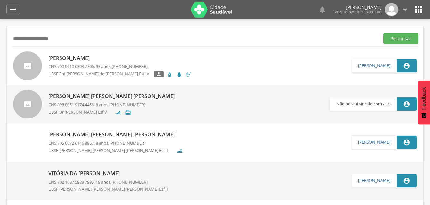
click at [95, 62] on div "[PERSON_NAME] CNS: 700 0010 6393 7706 , 93 anos, [PHONE_NUMBER] UBSF Enf [PERSO…" at bounding box center [119, 66] width 143 height 27
click at [74, 39] on input "**********" at bounding box center [194, 38] width 365 height 11
type input "*"
drag, startPoint x: 400, startPoint y: 40, endPoint x: 390, endPoint y: 41, distance: 10.3
click at [400, 40] on button "Pesquisar" at bounding box center [400, 38] width 35 height 11
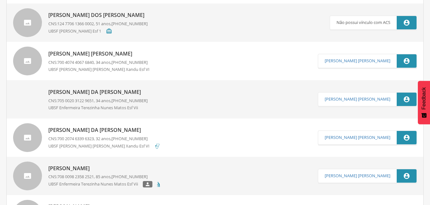
scroll to position [96, 0]
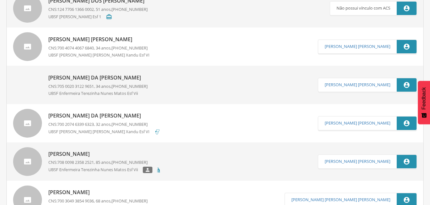
click at [103, 79] on p "[PERSON_NAME] da [PERSON_NAME]" at bounding box center [97, 77] width 99 height 7
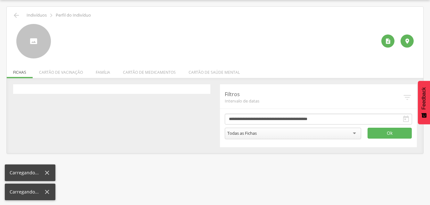
scroll to position [19, 0]
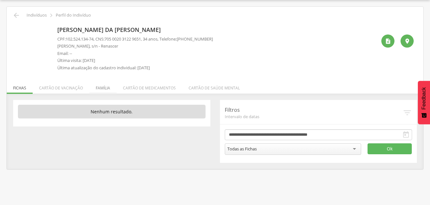
click at [99, 89] on li "Família" at bounding box center [102, 86] width 27 height 15
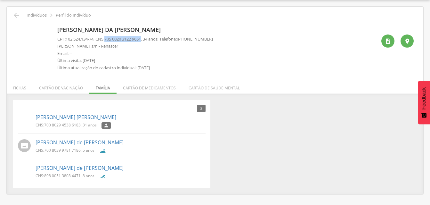
drag, startPoint x: 108, startPoint y: 39, endPoint x: 147, endPoint y: 42, distance: 39.4
click at [147, 42] on p "CPF: 102.524.134-74 , CNS: [PHONE_NUMBER] , 34 anos, Telefone: [PHONE_NUMBER]" at bounding box center [134, 39] width 155 height 6
drag, startPoint x: 147, startPoint y: 42, endPoint x: 138, endPoint y: 38, distance: 9.8
click at [133, 55] on p "Email: --" at bounding box center [134, 54] width 155 height 6
drag, startPoint x: 44, startPoint y: 125, endPoint x: 81, endPoint y: 126, distance: 36.8
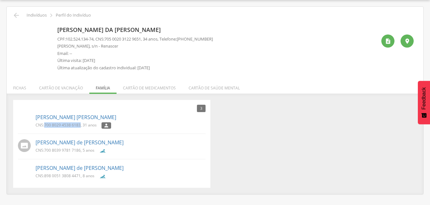
click at [81, 126] on p "CNS: 700 8029 4538 6183 , 31 anos" at bounding box center [66, 125] width 61 height 5
drag, startPoint x: 81, startPoint y: 126, endPoint x: 76, endPoint y: 126, distance: 5.1
click at [131, 144] on p "[PERSON_NAME] de [PERSON_NAME]" at bounding box center [121, 142] width 170 height 7
drag, startPoint x: 107, startPoint y: 39, endPoint x: 147, endPoint y: 39, distance: 40.3
click at [147, 39] on p "CPF: 102.524.134-74 , CNS: [PHONE_NUMBER] , 34 anos, Telefone: [PHONE_NUMBER]" at bounding box center [134, 39] width 155 height 6
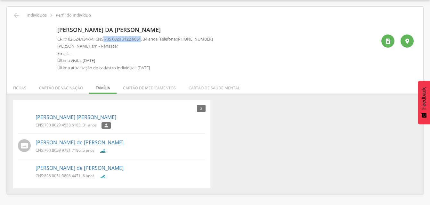
drag, startPoint x: 147, startPoint y: 39, endPoint x: 138, endPoint y: 39, distance: 9.0
click at [164, 60] on p "Última visita: [DATE]" at bounding box center [134, 61] width 155 height 6
click at [172, 59] on p "Última visita: [DATE]" at bounding box center [134, 61] width 155 height 6
drag, startPoint x: 66, startPoint y: 38, endPoint x: 97, endPoint y: 38, distance: 31.3
click at [97, 38] on p "CPF: 102.524.134-74 , CNS: [PHONE_NUMBER] , 34 anos, Telefone: [PHONE_NUMBER]" at bounding box center [134, 39] width 155 height 6
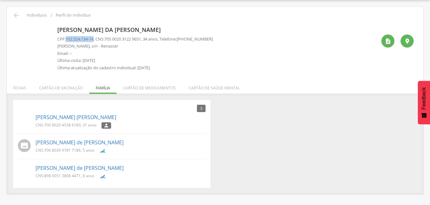
drag, startPoint x: 97, startPoint y: 38, endPoint x: 91, endPoint y: 40, distance: 6.6
click at [176, 117] on p "[PERSON_NAME] [PERSON_NAME]" at bounding box center [121, 117] width 170 height 7
click at [243, 113] on div "3 Nenhum outro membro da família cadastrado. [PERSON_NAME] [PERSON_NAME] CNS: 7…" at bounding box center [214, 144] width 413 height 88
drag, startPoint x: 43, startPoint y: 149, endPoint x: 81, endPoint y: 152, distance: 38.5
click at [81, 152] on p "CNS: 700 8039 9781 7186 , 5 anos" at bounding box center [65, 150] width 59 height 5
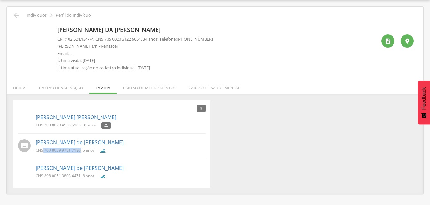
drag, startPoint x: 81, startPoint y: 152, endPoint x: 71, endPoint y: 150, distance: 10.3
click at [165, 144] on p "[PERSON_NAME] de [PERSON_NAME]" at bounding box center [121, 142] width 170 height 7
drag, startPoint x: 108, startPoint y: 39, endPoint x: 147, endPoint y: 41, distance: 38.4
click at [147, 41] on p "CPF: 102.524.134-74 , CNS: [PHONE_NUMBER] , 34 anos, Telefone: [PHONE_NUMBER]" at bounding box center [134, 39] width 155 height 6
drag, startPoint x: 147, startPoint y: 41, endPoint x: 138, endPoint y: 39, distance: 8.8
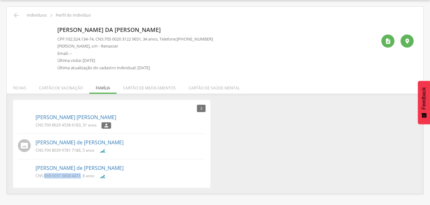
drag, startPoint x: 44, startPoint y: 174, endPoint x: 81, endPoint y: 177, distance: 36.9
click at [81, 177] on p "CNS: 898 0051 3808 4471 , 8 anos" at bounding box center [65, 175] width 59 height 5
drag, startPoint x: 81, startPoint y: 177, endPoint x: 64, endPoint y: 177, distance: 16.6
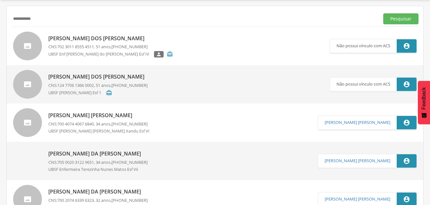
scroll to position [19, 0]
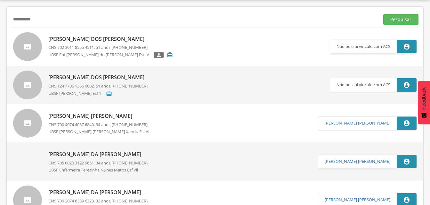
click at [46, 19] on input "**********" at bounding box center [194, 19] width 365 height 11
type input "*"
drag, startPoint x: 391, startPoint y: 20, endPoint x: 311, endPoint y: 48, distance: 84.8
click at [391, 20] on button "Pesquisar" at bounding box center [400, 19] width 35 height 11
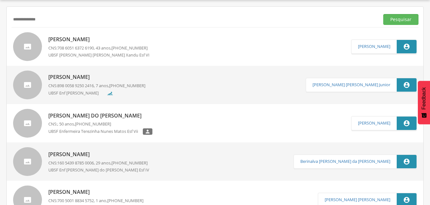
click at [88, 44] on div "[PERSON_NAME] CNS: 708 6051 6372 6190 , 43 anos, [PHONE_NUMBER] UBSF [PERSON_NA…" at bounding box center [101, 47] width 106 height 26
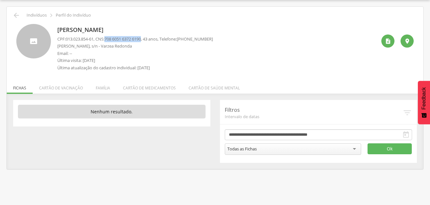
drag, startPoint x: 108, startPoint y: 38, endPoint x: 148, endPoint y: 40, distance: 39.7
click at [148, 40] on p "CPF: 013.023.854-61 , CNS: [PHONE_NUMBER] , 43 anos, Telefone: [PHONE_NUMBER]" at bounding box center [134, 39] width 155 height 6
drag, startPoint x: 148, startPoint y: 40, endPoint x: 138, endPoint y: 37, distance: 9.5
click at [101, 90] on li "Família" at bounding box center [102, 86] width 27 height 15
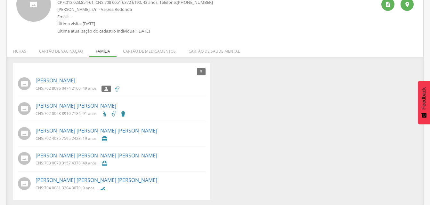
scroll to position [58, 0]
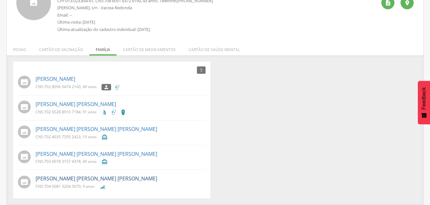
click at [51, 180] on link "[PERSON_NAME] [PERSON_NAME] [PERSON_NAME]" at bounding box center [97, 178] width 122 height 7
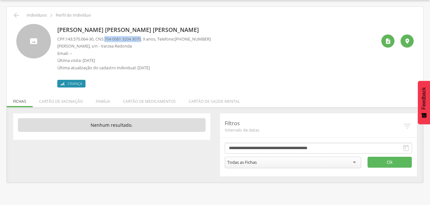
drag, startPoint x: 108, startPoint y: 38, endPoint x: 147, endPoint y: 38, distance: 38.4
click at [147, 38] on p "CPF: 143.570.064-30 , CNS: [PHONE_NUMBER] , 9 anos, Telefone: [PHONE_NUMBER]" at bounding box center [133, 39] width 153 height 6
click at [100, 100] on li "Família" at bounding box center [102, 99] width 27 height 15
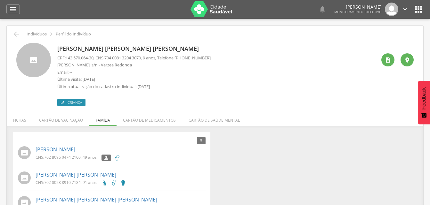
scroll to position [0, 0]
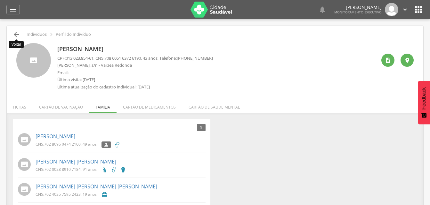
click at [16, 35] on icon "" at bounding box center [16, 35] width 8 height 8
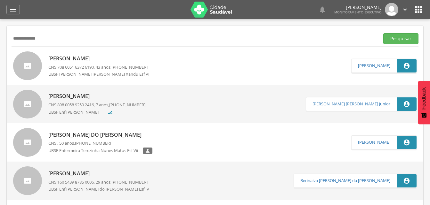
scroll to position [19, 0]
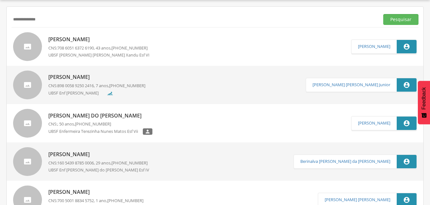
click at [60, 22] on input "**********" at bounding box center [194, 19] width 365 height 11
type input "*"
click at [396, 20] on button "Pesquisar" at bounding box center [400, 19] width 35 height 11
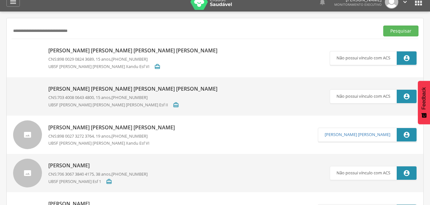
scroll to position [0, 0]
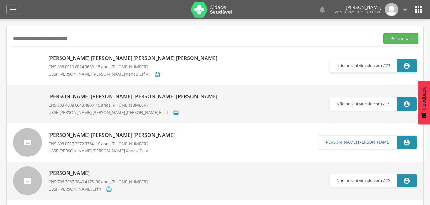
click at [87, 59] on p "[PERSON_NAME] [PERSON_NAME] [PERSON_NAME] [PERSON_NAME]" at bounding box center [134, 58] width 172 height 7
click at [104, 101] on div "[PERSON_NAME] [PERSON_NAME] [PERSON_NAME] [PERSON_NAME] CNS: 703 4008 0643 4800…" at bounding box center [134, 104] width 172 height 26
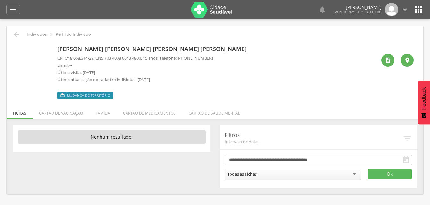
click at [109, 58] on span "703 4008 0643 4800" at bounding box center [122, 58] width 36 height 6
drag, startPoint x: 109, startPoint y: 58, endPoint x: 146, endPoint y: 60, distance: 37.2
click at [141, 60] on span "703 4008 0643 4800" at bounding box center [122, 58] width 36 height 6
drag, startPoint x: 146, startPoint y: 60, endPoint x: 132, endPoint y: 61, distance: 14.1
click at [386, 62] on icon "" at bounding box center [387, 60] width 6 height 6
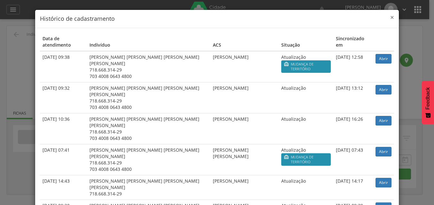
click at [391, 17] on span "×" at bounding box center [393, 17] width 4 height 9
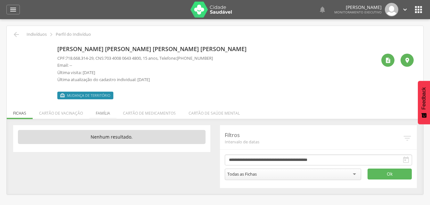
click at [106, 115] on li "Família" at bounding box center [102, 111] width 27 height 15
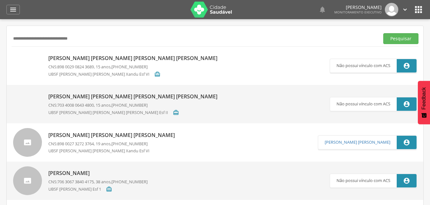
click at [99, 42] on input "**********" at bounding box center [194, 38] width 365 height 11
type input "*"
click at [403, 42] on button "Pesquisar" at bounding box center [400, 38] width 35 height 11
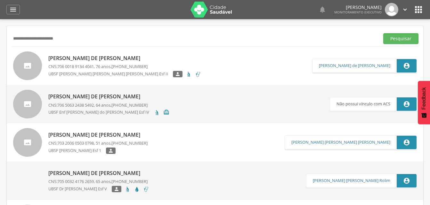
click at [83, 38] on input "**********" at bounding box center [194, 38] width 365 height 11
type input "*"
paste input "**********"
type input "**********"
click at [395, 39] on button "Pesquisar" at bounding box center [400, 38] width 35 height 11
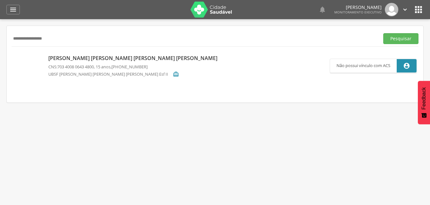
click at [103, 61] on p "[PERSON_NAME] [PERSON_NAME] [PERSON_NAME] [PERSON_NAME]" at bounding box center [134, 58] width 172 height 7
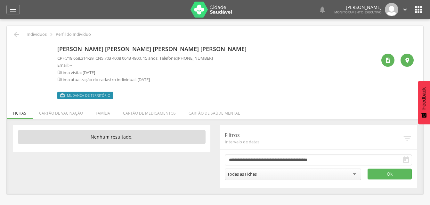
click at [102, 112] on li "Família" at bounding box center [102, 111] width 27 height 15
